Goal: Transaction & Acquisition: Book appointment/travel/reservation

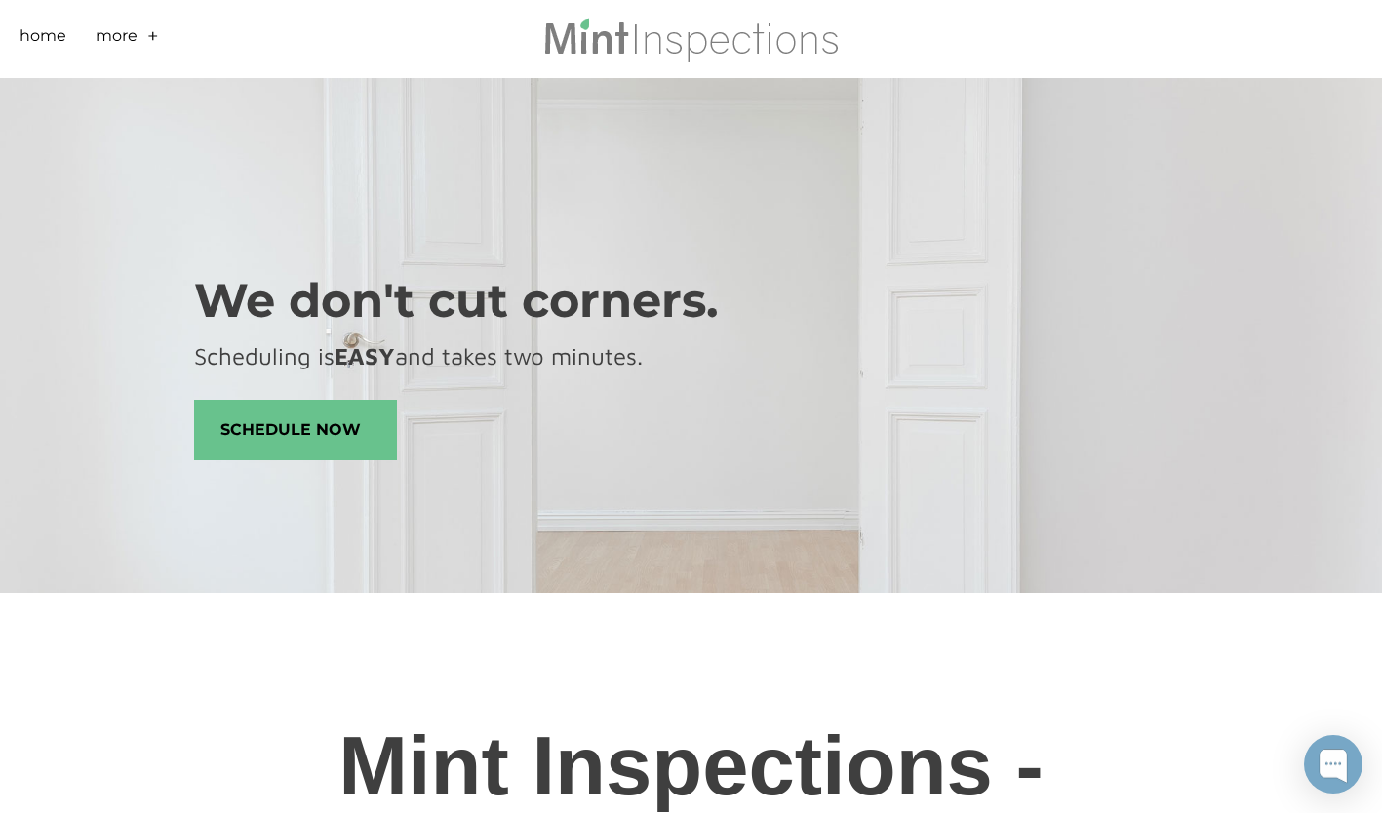
click at [117, 37] on link "More" at bounding box center [117, 39] width 42 height 30
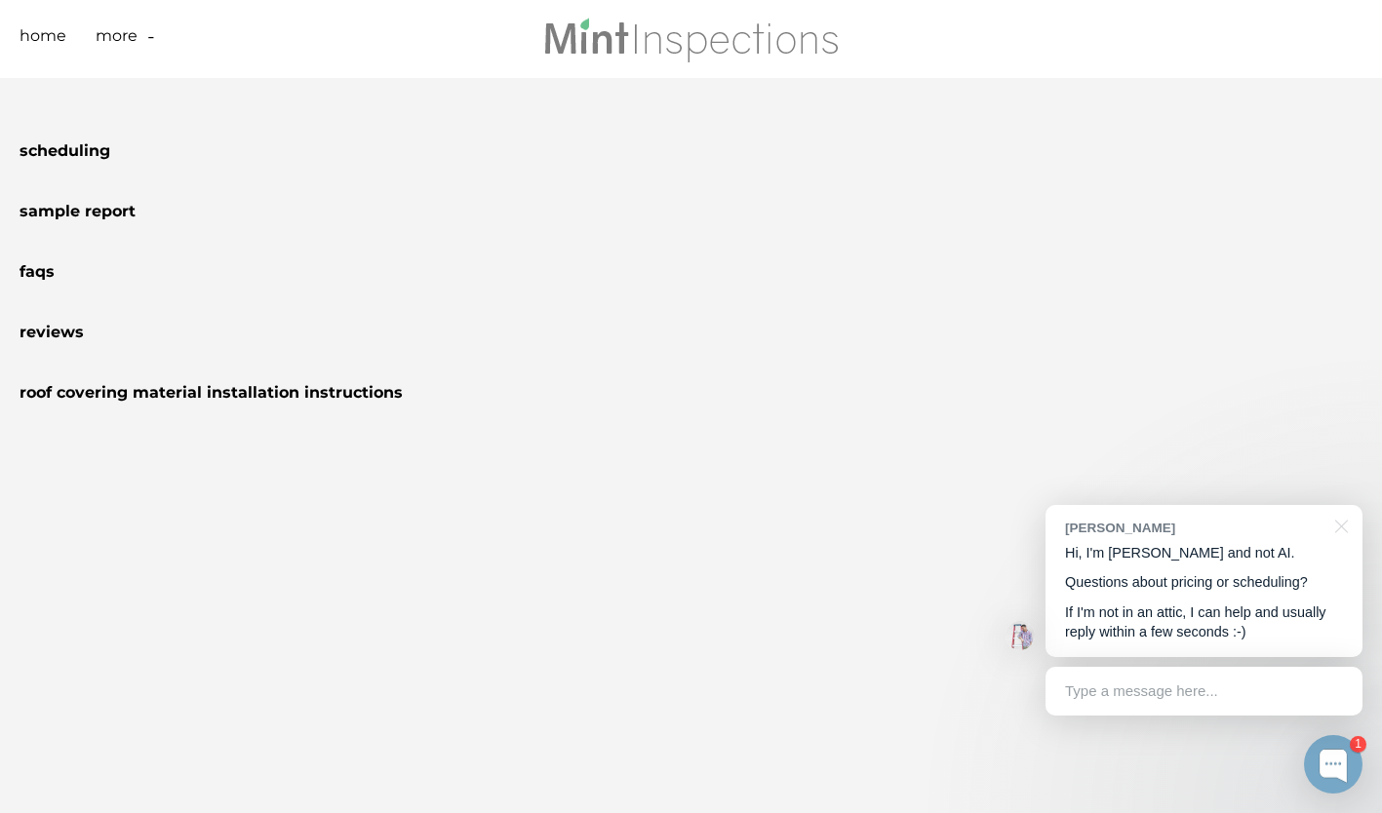
click at [49, 28] on link "Home" at bounding box center [43, 39] width 47 height 30
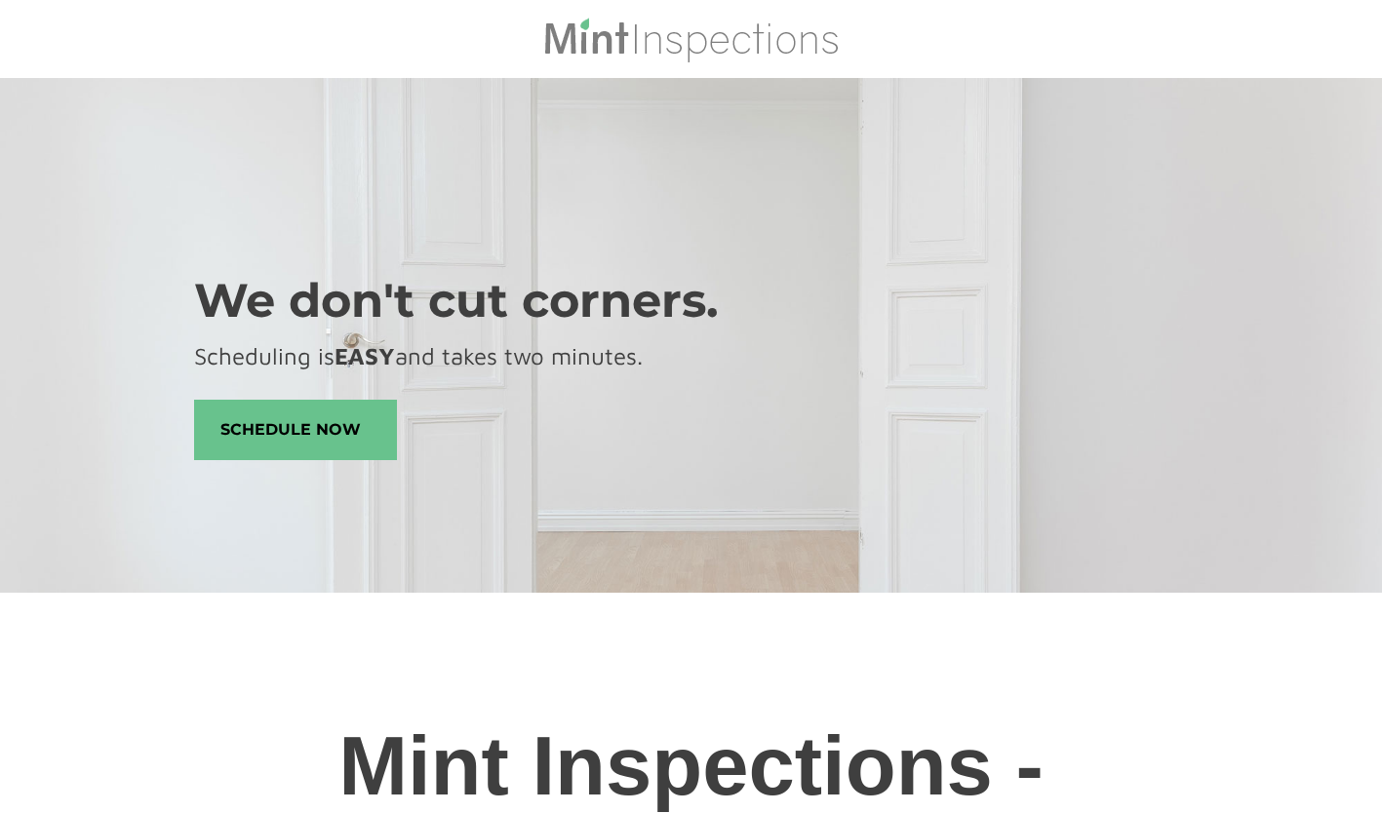
click at [254, 408] on span "schedule now" at bounding box center [295, 430] width 201 height 59
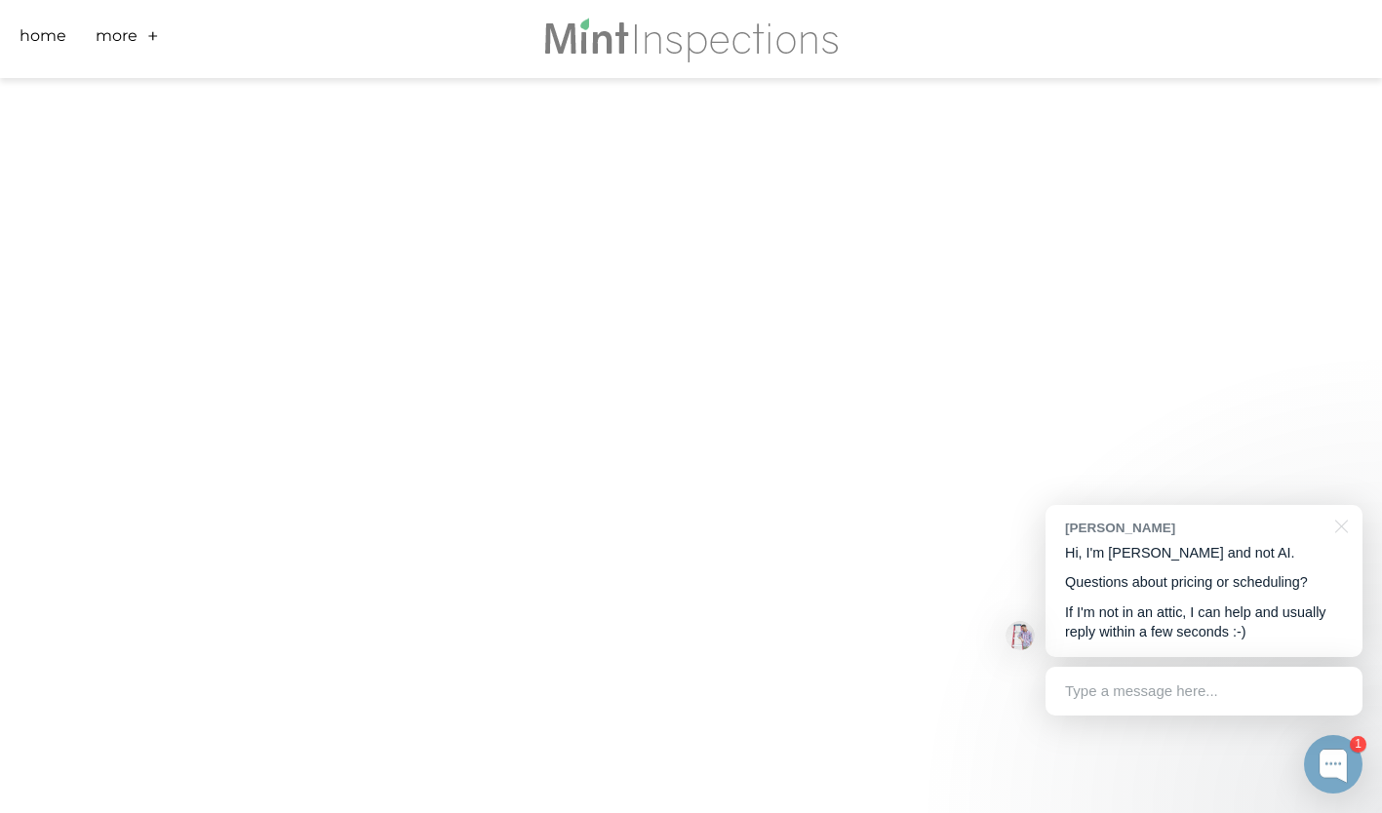
scroll to position [612, 0]
